Goal: Find specific page/section: Find specific page/section

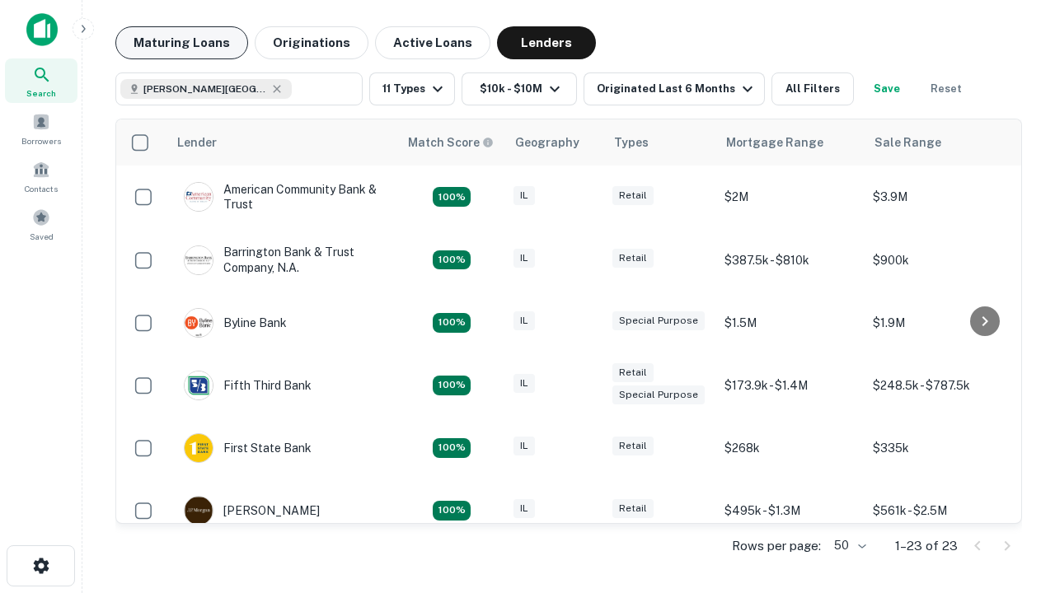
click at [181, 43] on button "Maturing Loans" at bounding box center [181, 42] width 133 height 33
